Goal: Browse casually: Explore the website without a specific task or goal

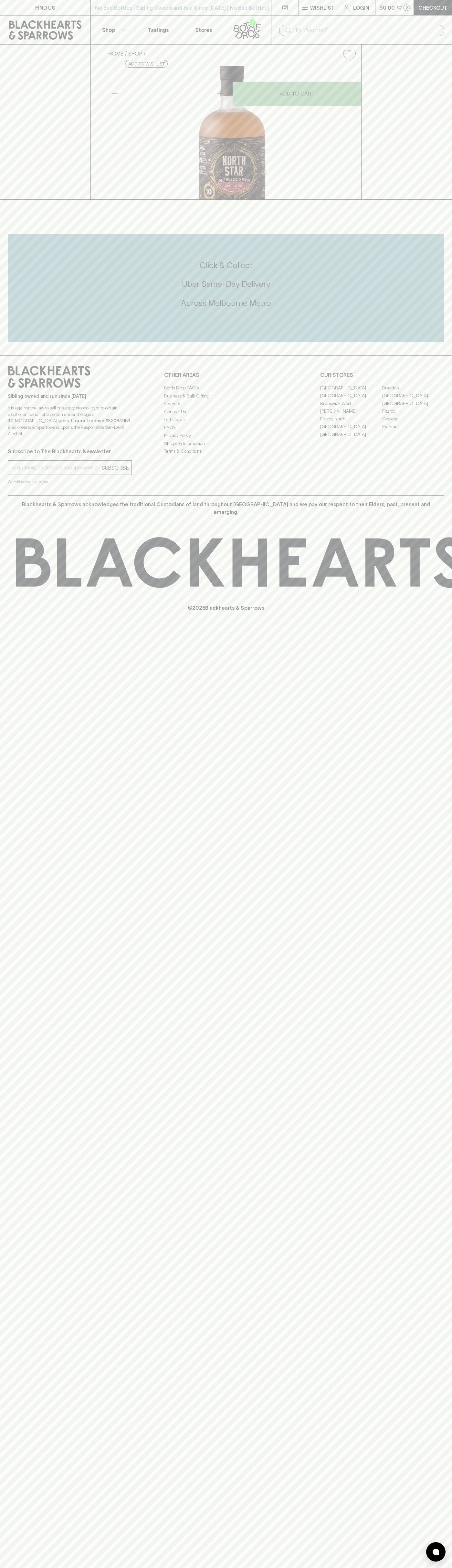
click at [260, 21] on icon at bounding box center [247, 28] width 37 height 21
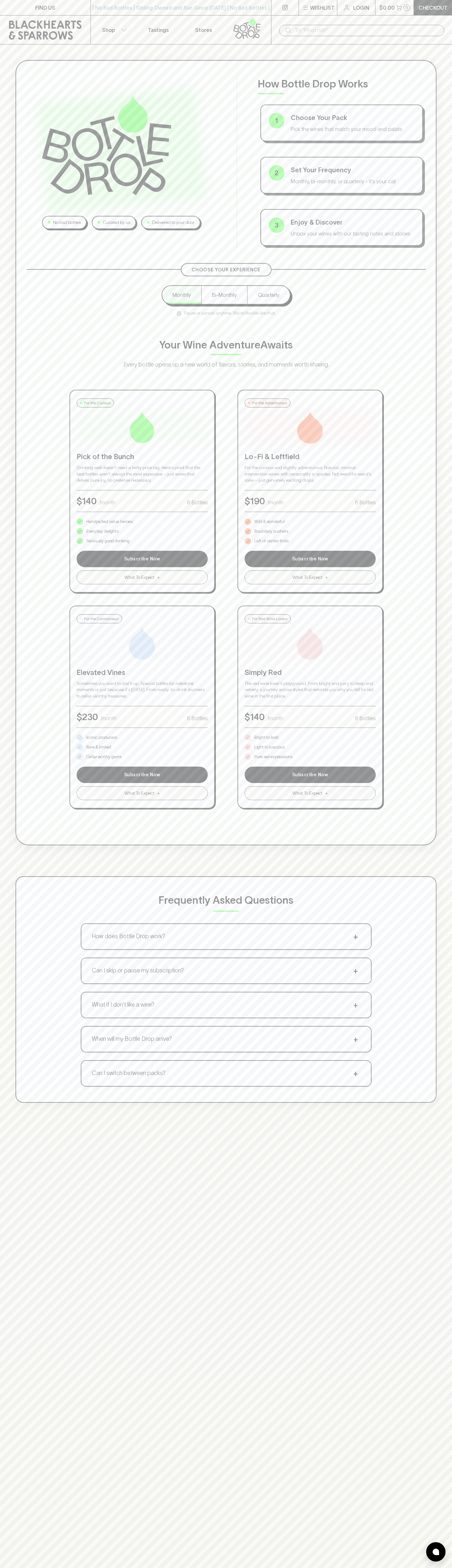
click at [238, 1567] on html "FIND US | No Bad Bottles | Sibling Owned and Run Since 2006 | No Bad Bottles | …" at bounding box center [226, 1013] width 452 height 2027
click at [2, 319] on div "No bad bottles Curated by us Delivered to your door How Bottle Drop Works 1 Cho…" at bounding box center [226, 581] width 452 height 1074
